Goal: Information Seeking & Learning: Learn about a topic

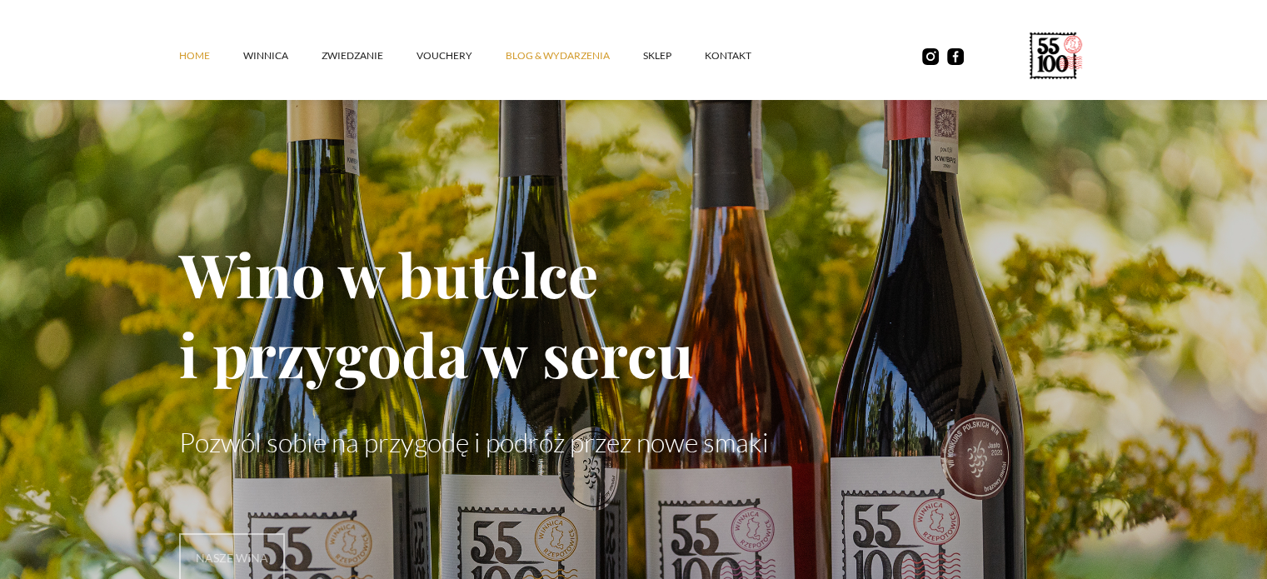
click at [558, 52] on link "Blog & Wydarzenia" at bounding box center [574, 56] width 137 height 50
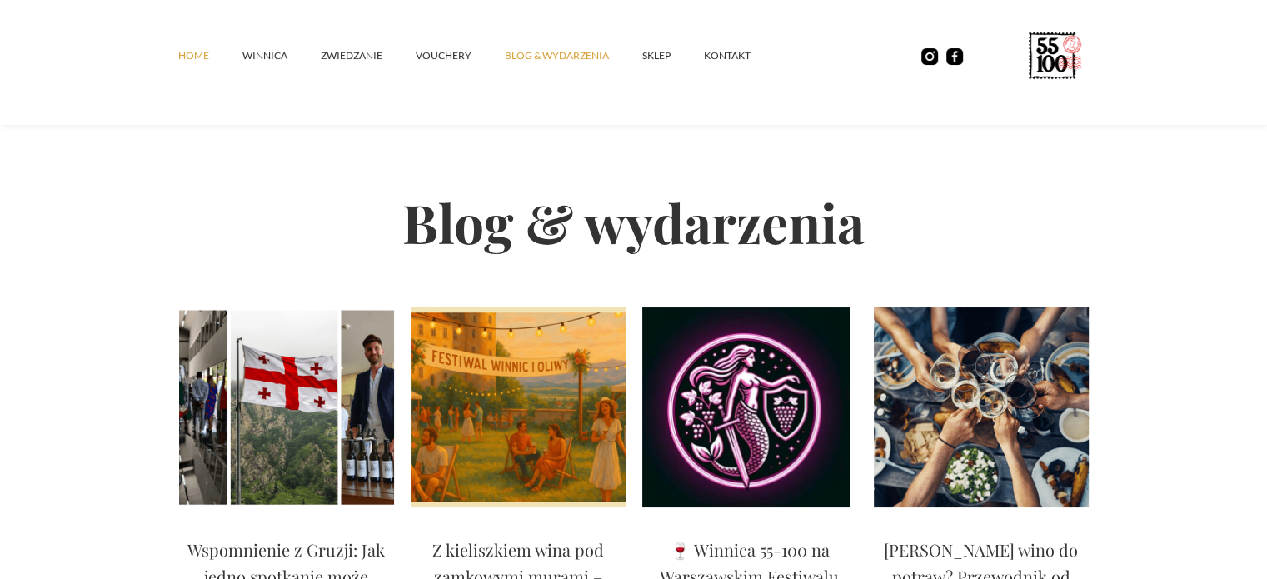
click at [202, 55] on link "Home" at bounding box center [210, 56] width 64 height 50
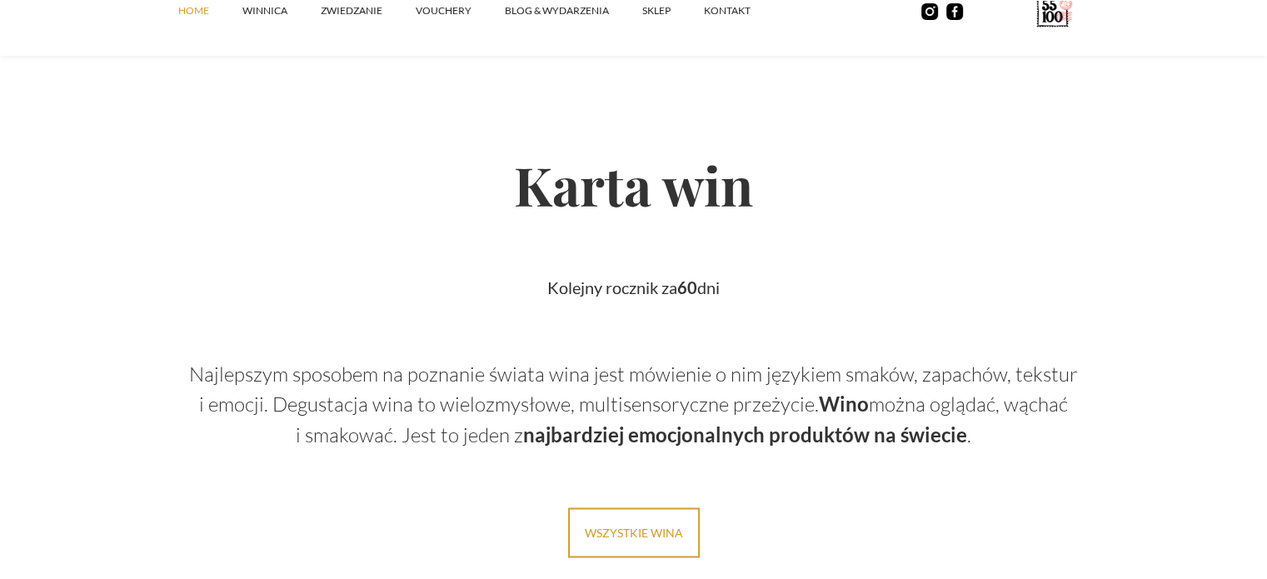
scroll to position [2776, 0]
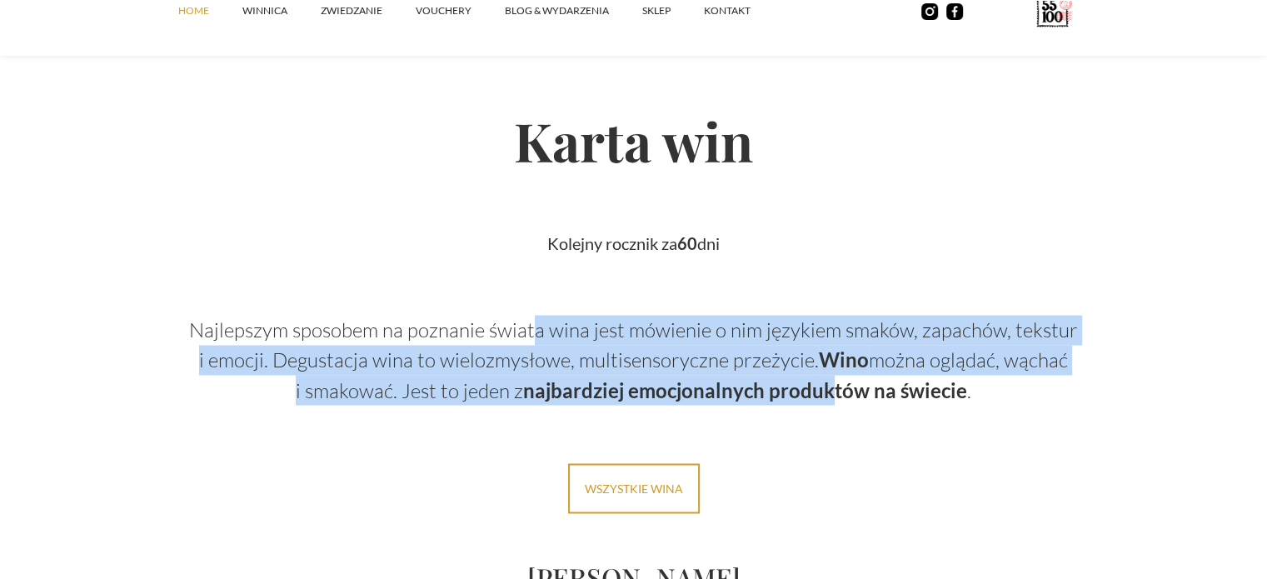
drag, startPoint x: 534, startPoint y: 342, endPoint x: 910, endPoint y: 422, distance: 383.9
click at [851, 386] on p "Najlepszym sposobem na poznanie świata wina jest mówienie o nim językiem smaków…" at bounding box center [634, 360] width 910 height 90
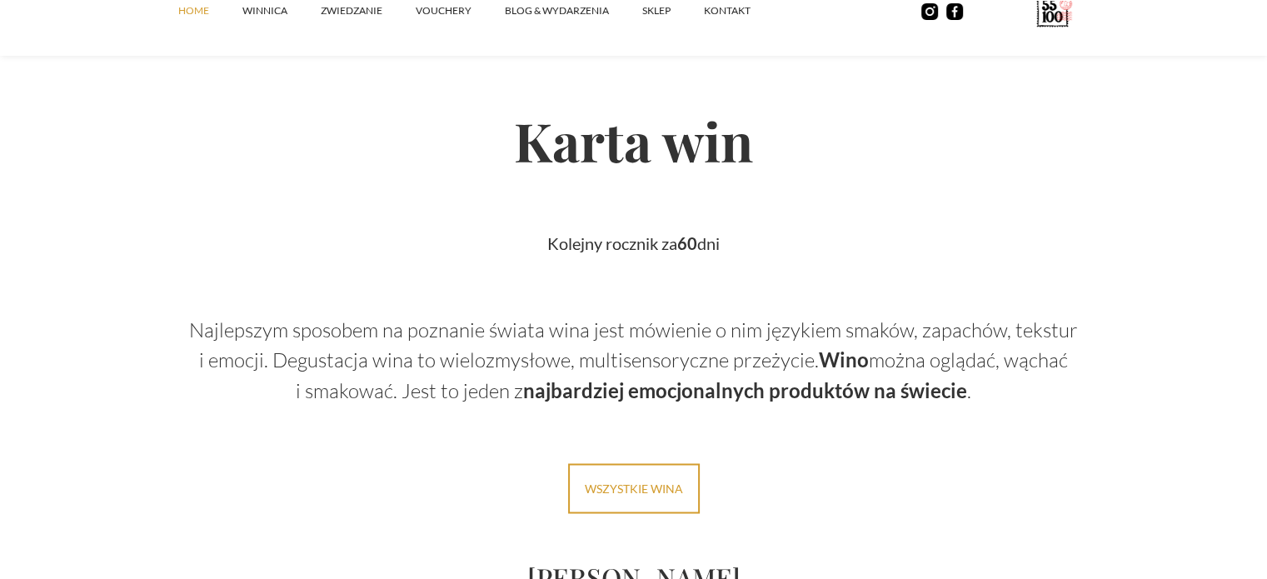
click at [910, 422] on div "Karta win Kolejny rocznik [DATE] Najlepszym sposobem na poznanie świata wina je…" at bounding box center [634, 323] width 910 height 479
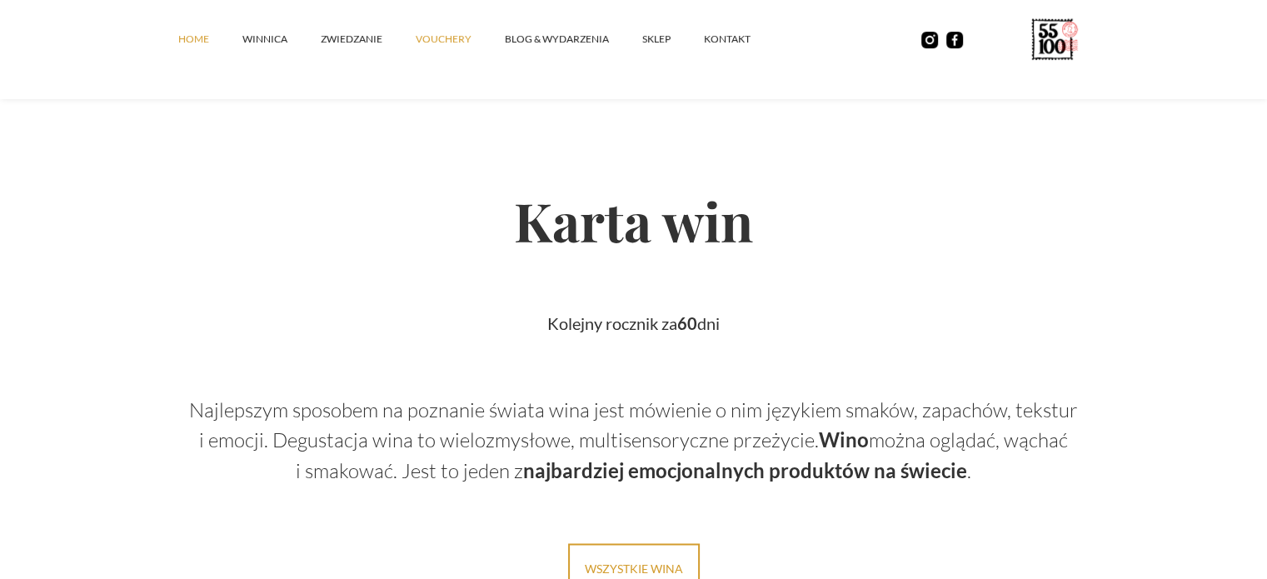
scroll to position [897, 0]
